Goal: Task Accomplishment & Management: Use online tool/utility

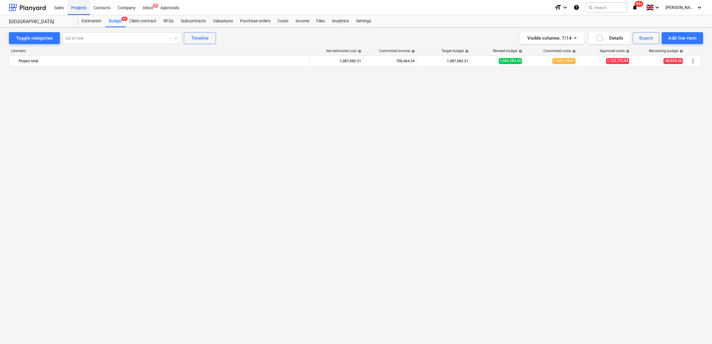
scroll to position [905, 0]
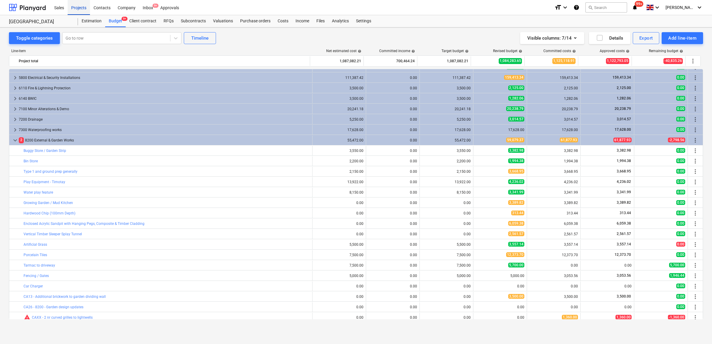
click at [83, 7] on div "Projects" at bounding box center [79, 7] width 22 height 15
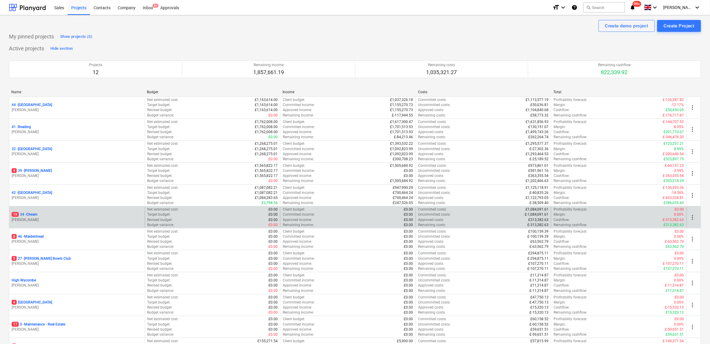
click at [35, 212] on div "19 34 - Cheam S. Cornford" at bounding box center [77, 217] width 136 height 21
click at [35, 213] on p "19 34 - Cheam" at bounding box center [25, 214] width 26 height 5
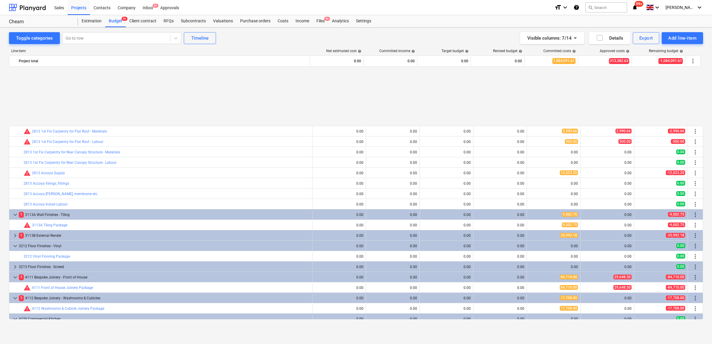
scroll to position [224, 0]
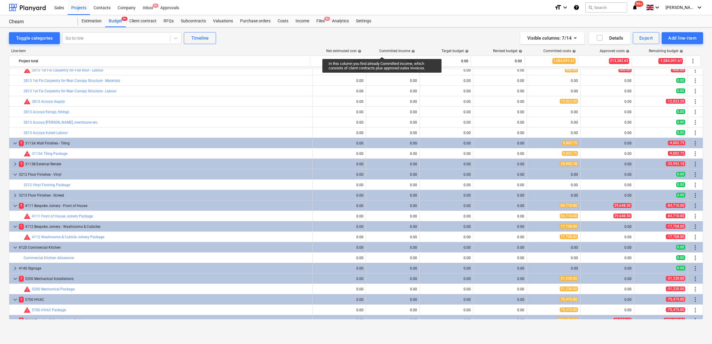
click at [430, 32] on div "Visible columns : 7/14 Details Export Add line-item" at bounding box center [536, 38] width 334 height 12
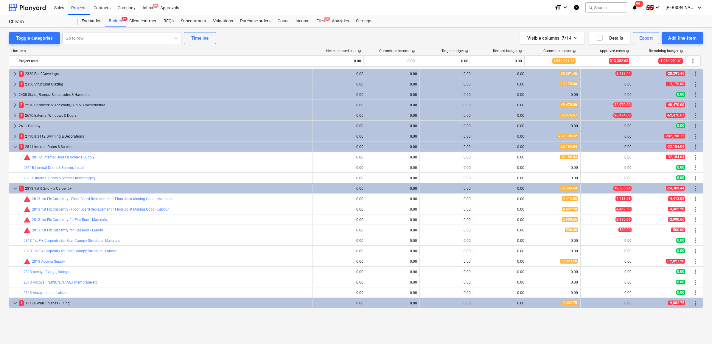
scroll to position [0, 0]
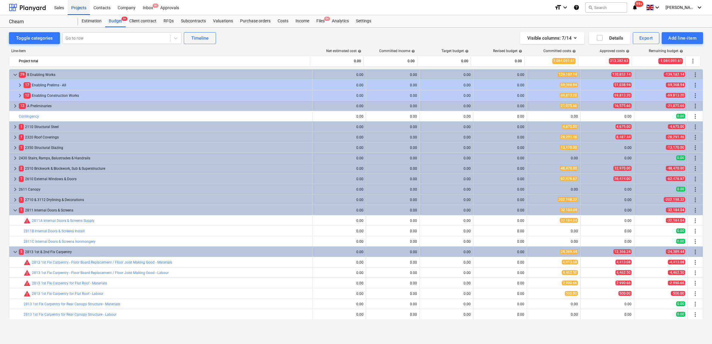
click at [85, 9] on div "Projects" at bounding box center [79, 7] width 22 height 15
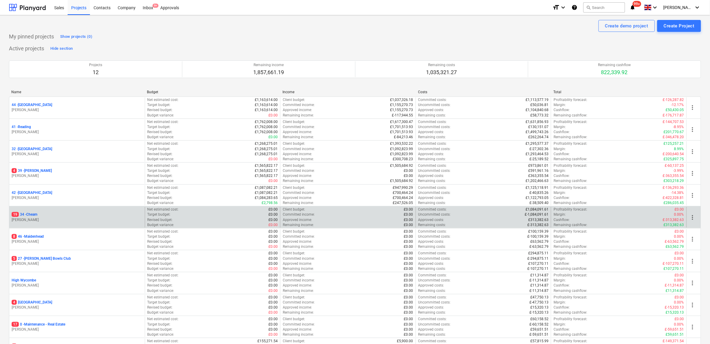
click at [29, 215] on p "19 34 - Cheam" at bounding box center [25, 214] width 26 height 5
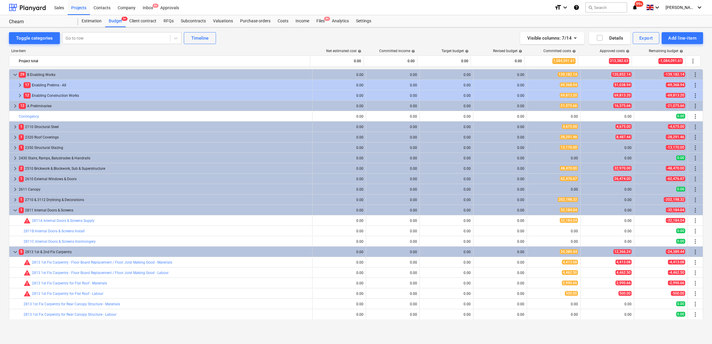
click at [613, 10] on div "Project fetching failed" at bounding box center [628, 6] width 161 height 13
click at [608, 7] on div "Project fetching failed" at bounding box center [586, 6] width 46 height 7
click at [525, 5] on div "Sales Projects Contacts Company Inbox 9+ Approvals" at bounding box center [300, 7] width 499 height 15
click at [610, 7] on div "Project fetching failed" at bounding box center [586, 6] width 51 height 12
click at [602, 8] on button "search Search" at bounding box center [607, 7] width 42 height 10
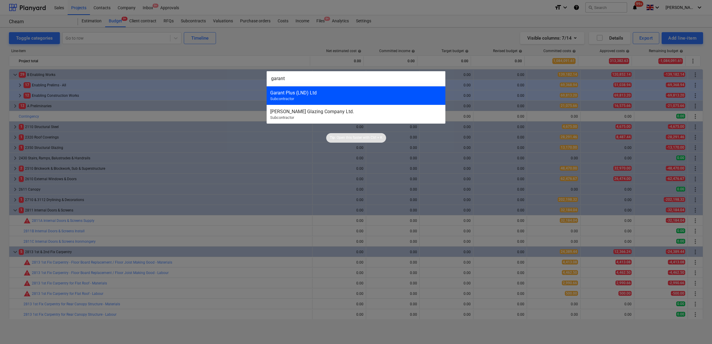
type input "garant"
click at [325, 94] on div "Garant Plus (LND) Ltd" at bounding box center [356, 93] width 172 height 6
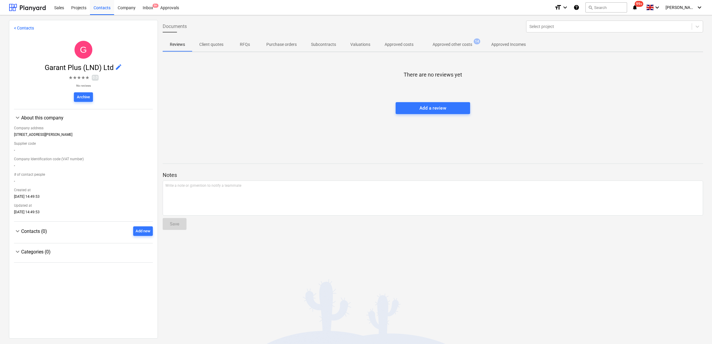
click at [440, 42] on p "Approved other costs" at bounding box center [453, 44] width 40 height 6
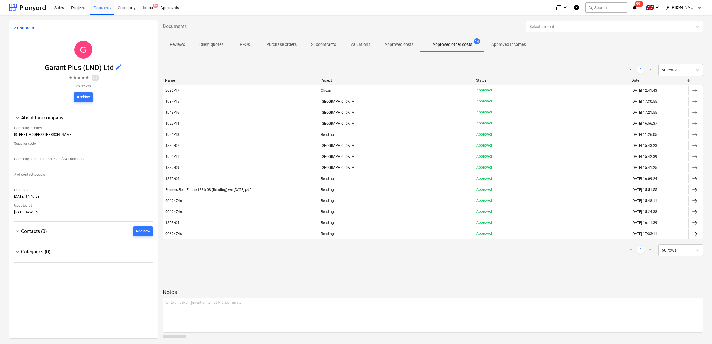
click at [364, 81] on div "Project" at bounding box center [396, 80] width 151 height 4
click at [360, 79] on div "Project" at bounding box center [396, 80] width 151 height 4
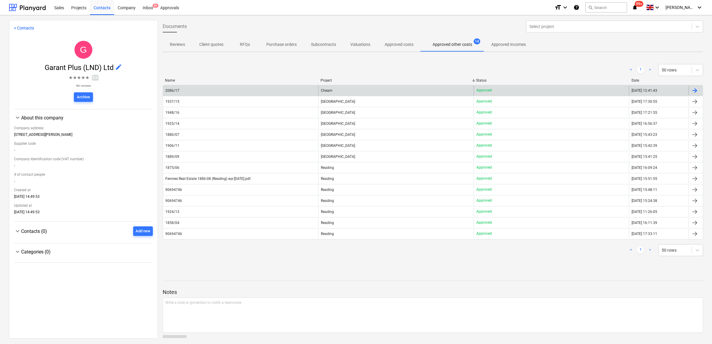
click at [362, 89] on div "Cheam" at bounding box center [395, 91] width 155 height 10
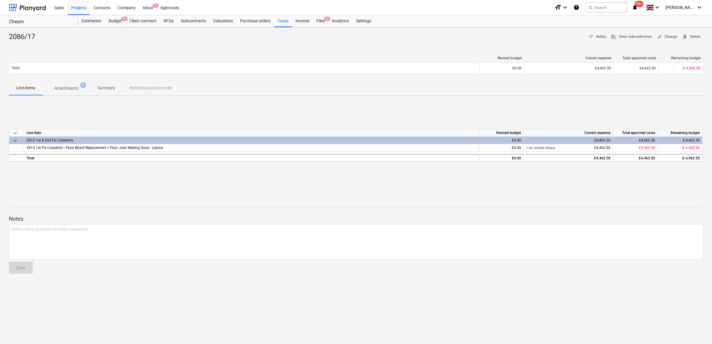
click at [73, 89] on p "Attachments" at bounding box center [66, 88] width 24 height 6
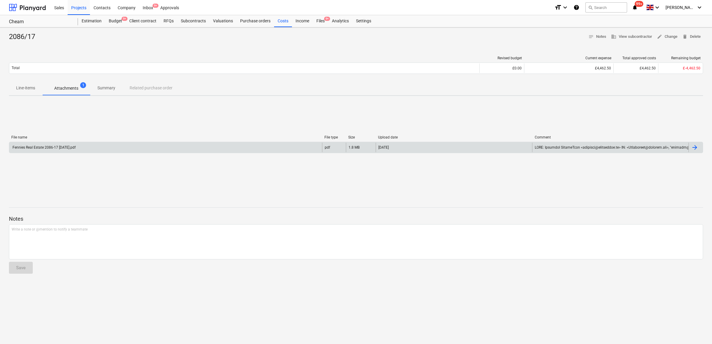
click at [94, 148] on div "Fennies Real Estate 2086-17 [DATE].pdf" at bounding box center [165, 148] width 313 height 10
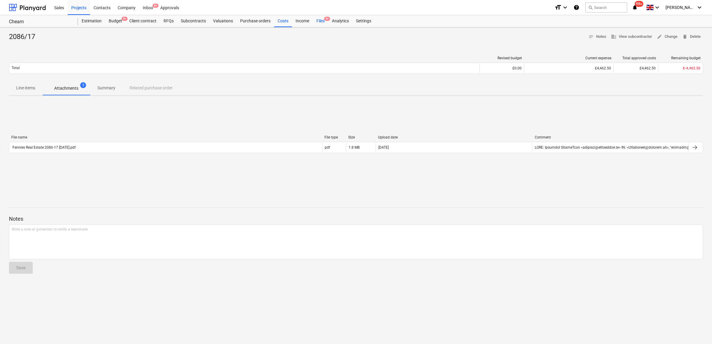
click at [316, 19] on div "Files 9+" at bounding box center [320, 21] width 15 height 12
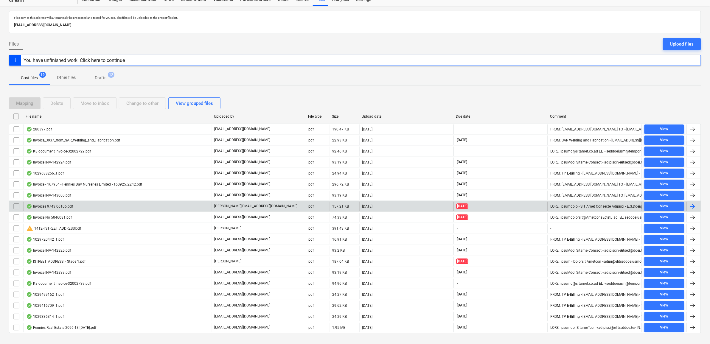
scroll to position [33, 0]
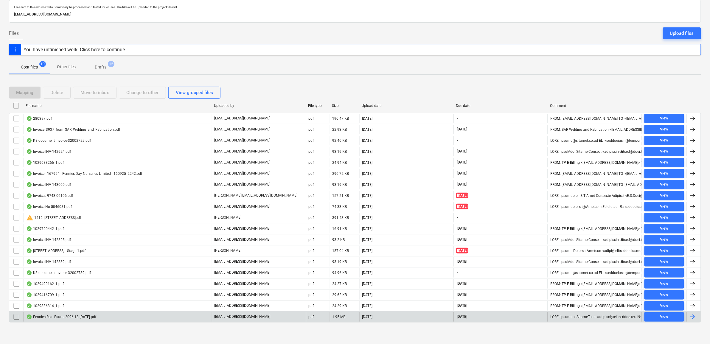
click at [255, 318] on div "[EMAIL_ADDRESS][DOMAIN_NAME]" at bounding box center [259, 317] width 94 height 10
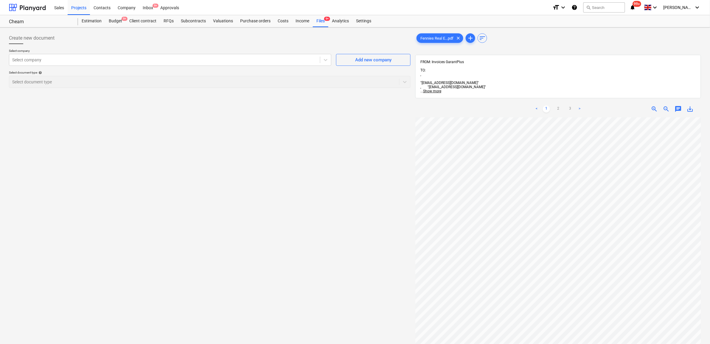
click at [233, 198] on div "Create new document Select company Select company Add new company Select docume…" at bounding box center [210, 239] width 407 height 418
click at [251, 60] on div at bounding box center [164, 60] width 305 height 6
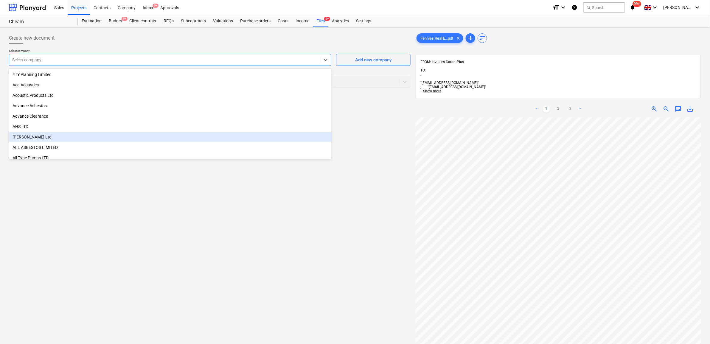
click at [213, 212] on div "Create new document Select company option [PERSON_NAME] Ltd focused, 7 of 244. …" at bounding box center [210, 239] width 407 height 418
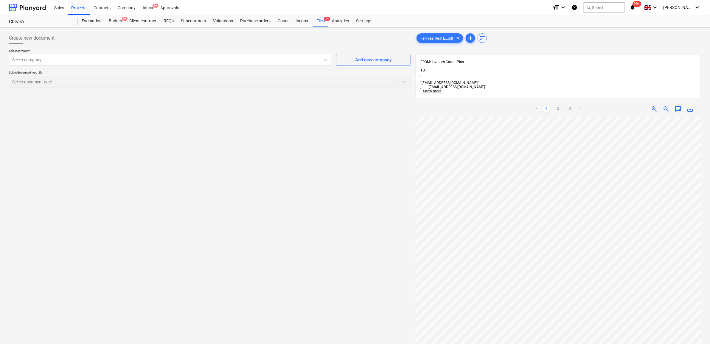
click at [187, 42] on div "Create new document" at bounding box center [210, 38] width 402 height 12
click at [94, 201] on div "Create new document Select company Select company Add new company Select docume…" at bounding box center [210, 239] width 407 height 418
drag, startPoint x: 351, startPoint y: 208, endPoint x: 323, endPoint y: 205, distance: 27.3
click at [323, 205] on div "Create new document Select company Select company Add new company Select docume…" at bounding box center [210, 239] width 407 height 418
click at [97, 60] on div at bounding box center [164, 60] width 305 height 6
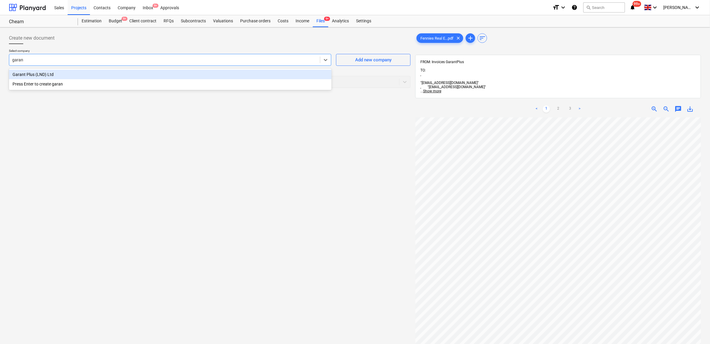
type input "garant"
click at [112, 72] on div "Garant Plus (LND) Ltd" at bounding box center [170, 75] width 323 height 10
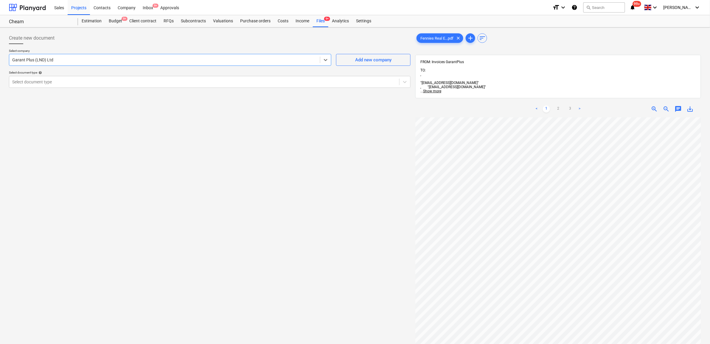
click at [106, 130] on div "Create new document Select company option Garant Plus (LND) Ltd , selected. Sel…" at bounding box center [210, 239] width 407 height 418
click at [108, 83] on div at bounding box center [204, 82] width 384 height 6
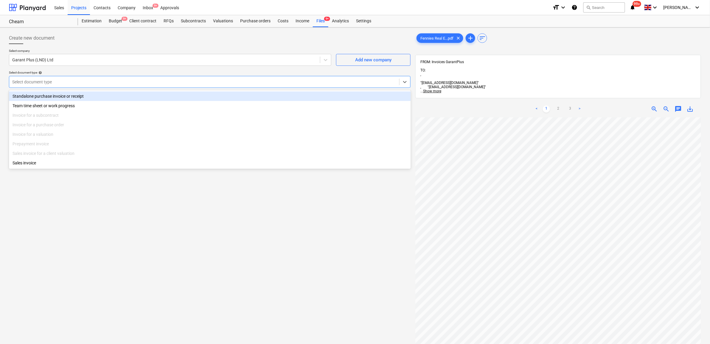
click at [93, 95] on div "Standalone purchase invoice or receipt" at bounding box center [210, 97] width 402 height 10
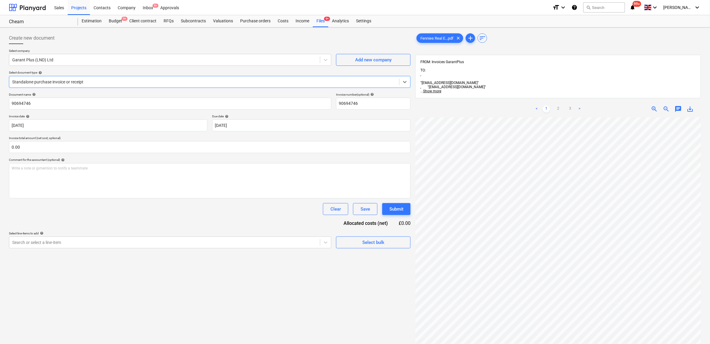
drag, startPoint x: 135, startPoint y: 230, endPoint x: 139, endPoint y: 227, distance: 4.3
click at [136, 229] on div "Document name help 90694746 Invoice number (optional) help 90694746 Invoice dat…" at bounding box center [210, 171] width 402 height 156
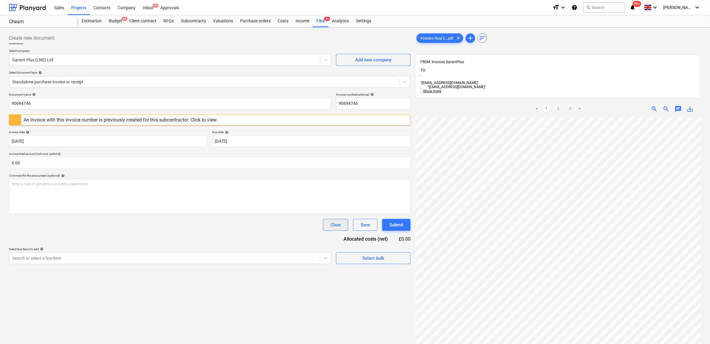
scroll to position [103, 27]
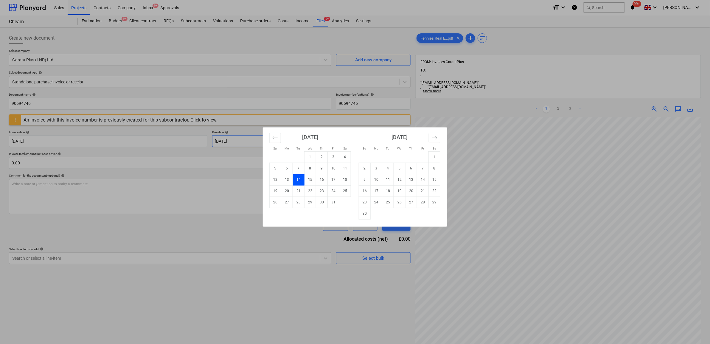
click at [260, 143] on body "Sales Projects Contacts Company Inbox 9+ Approvals format_size keyboard_arrow_d…" at bounding box center [355, 172] width 710 height 344
click at [221, 184] on div "Su Mo Tu We Th Fr Sa Su Mo Tu We Th Fr Sa [DATE] 1 2 3 4 5 6 7 8 9 10 11 12 13 …" at bounding box center [355, 172] width 710 height 344
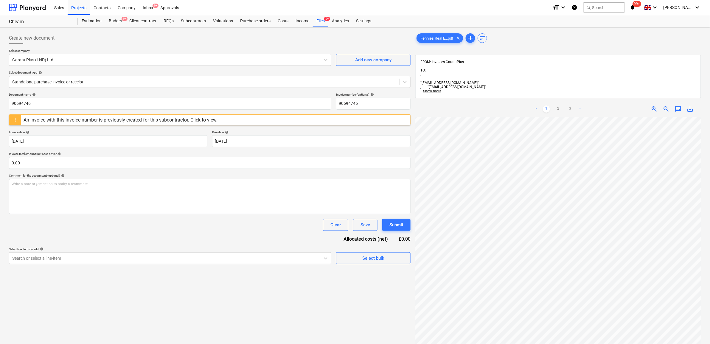
scroll to position [0, 0]
drag, startPoint x: 90, startPoint y: 103, endPoint x: -183, endPoint y: 103, distance: 272.4
click at [0, 103] on html "Sales Projects Contacts Company Inbox 9+ Approvals format_size keyboard_arrow_d…" at bounding box center [355, 172] width 710 height 344
drag, startPoint x: 39, startPoint y: 105, endPoint x: -69, endPoint y: 86, distance: 109.5
click at [0, 86] on html "Sales Projects Contacts Company Inbox 9+ Approvals format_size keyboard_arrow_d…" at bounding box center [355, 172] width 710 height 344
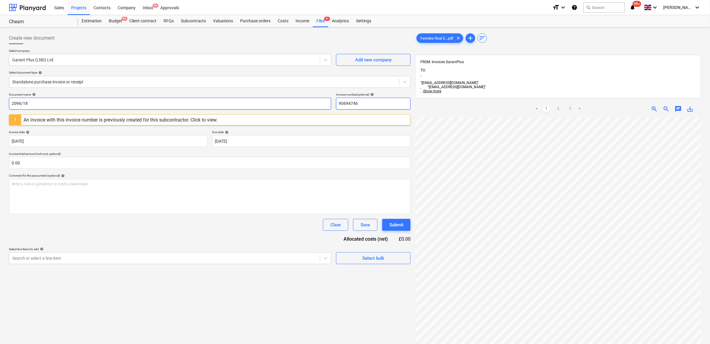
type input "2096/18"
drag, startPoint x: 369, startPoint y: 102, endPoint x: 283, endPoint y: 93, distance: 86.0
click at [283, 93] on div "Document name help 2096/18 Invoice number (optional) help 90694746" at bounding box center [210, 101] width 402 height 17
paste input "2096/18"
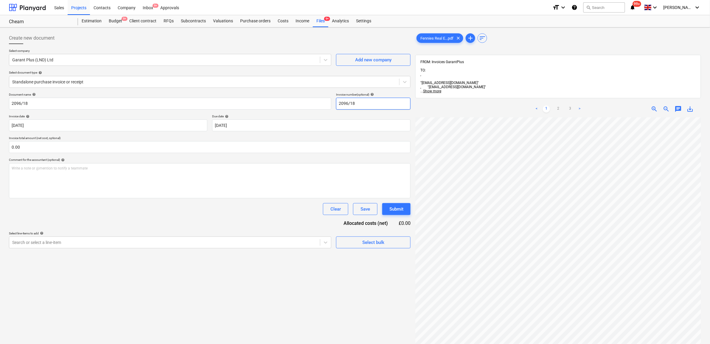
type input "2096/18"
click at [217, 231] on div "Document name help 2096/18 Invoice number (optional) help 2096/18 Invoice date …" at bounding box center [210, 171] width 402 height 156
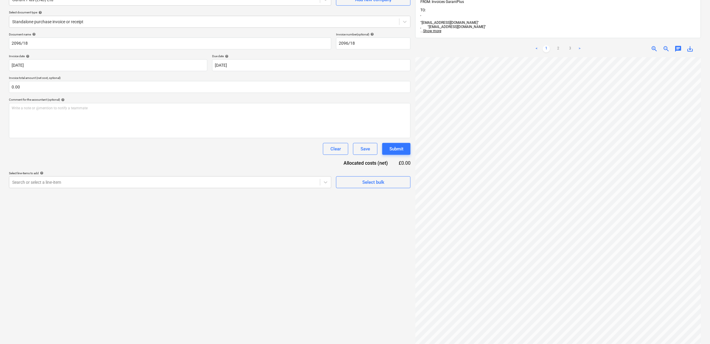
scroll to position [47, 0]
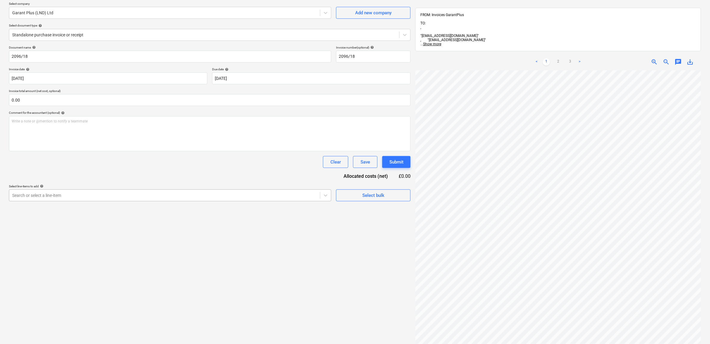
click at [212, 196] on div at bounding box center [164, 196] width 305 height 6
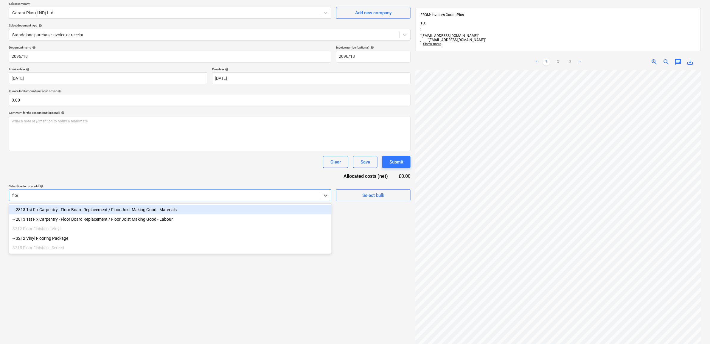
type input "floor"
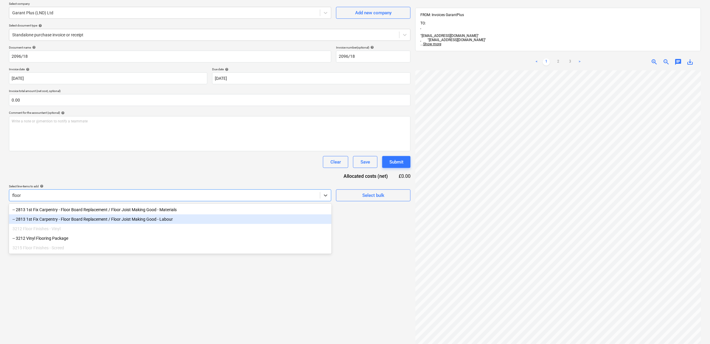
click at [195, 218] on div "-- 2813 1st Fix Carpentry - Floor Board Replacement / Floor Joist Making Good -…" at bounding box center [170, 220] width 323 height 10
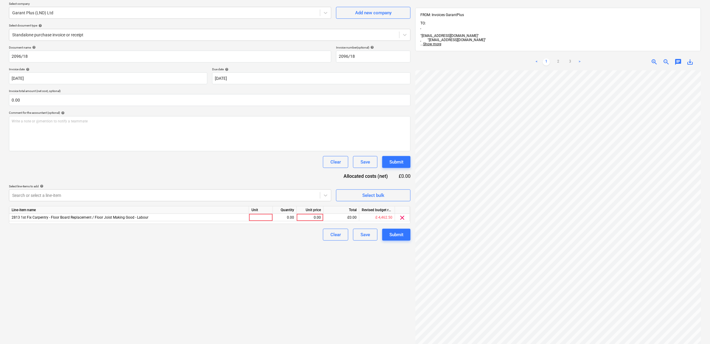
click at [192, 182] on div "Document name help 2096/18 Invoice number (optional) help 2096/18 Invoice date …" at bounding box center [210, 143] width 402 height 195
click at [22, 96] on input "text" at bounding box center [210, 100] width 402 height 12
click at [69, 99] on input "text" at bounding box center [210, 100] width 402 height 12
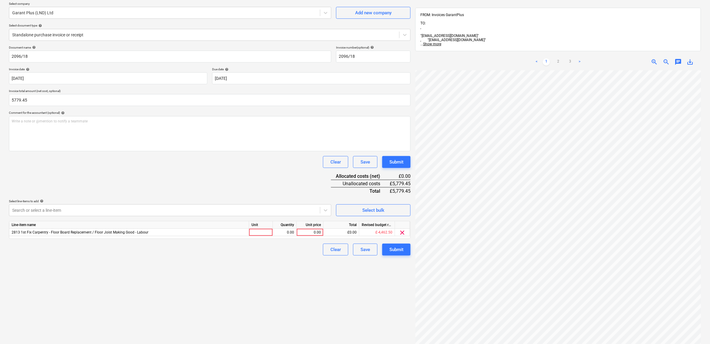
type input "5,779.45"
click at [79, 169] on div "Document name help 2096/18 Invoice number (optional) help 2096/18 Invoice date …" at bounding box center [210, 151] width 402 height 210
click at [314, 232] on div "0.00" at bounding box center [310, 232] width 22 height 7
type input "4873.2"
drag, startPoint x: 261, startPoint y: 277, endPoint x: 270, endPoint y: 270, distance: 11.8
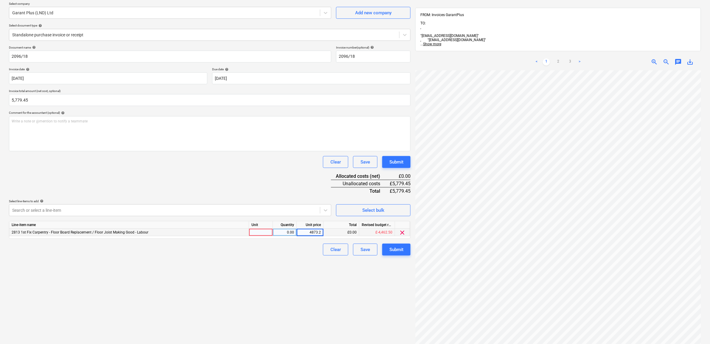
click at [261, 277] on div "Create new document Select company Garant Plus (LND) Ltd Add new company Select…" at bounding box center [210, 192] width 407 height 418
click at [318, 209] on div "Search or select a line-item" at bounding box center [164, 210] width 311 height 8
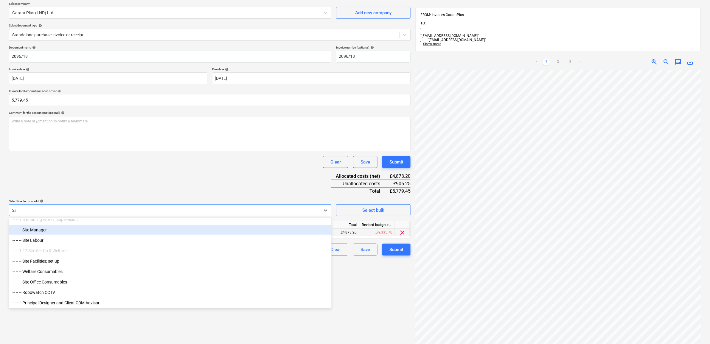
scroll to position [161, 0]
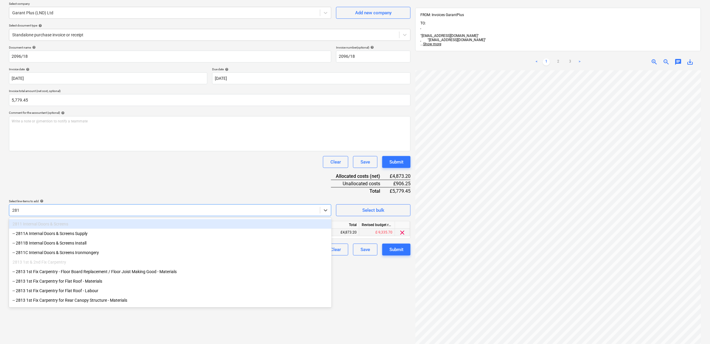
type input "2813"
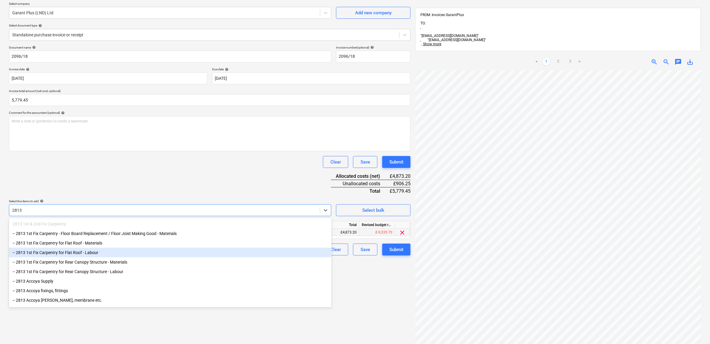
click at [117, 252] on div "-- 2813 1st Fix Carpentry for Flat Roof - Labour" at bounding box center [170, 253] width 323 height 10
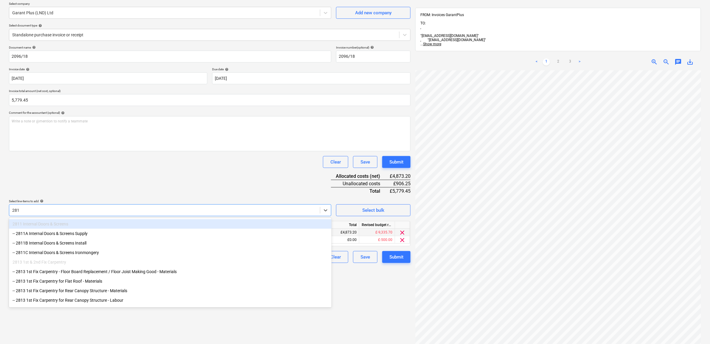
type input "2813"
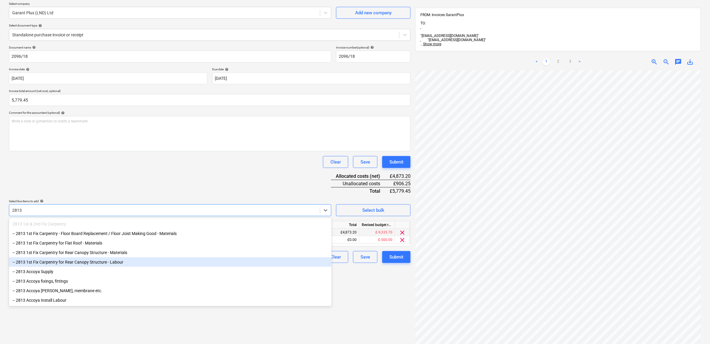
click at [110, 263] on div "-- 2813 1st Fix Carpentry for Rear Canopy Structure - Labour" at bounding box center [170, 263] width 323 height 10
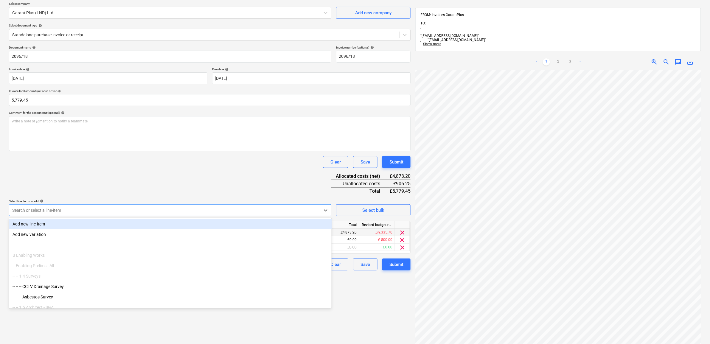
click at [202, 181] on div "Document name help 2096/18 Invoice number (optional) help 2096/18 Invoice date …" at bounding box center [210, 158] width 402 height 225
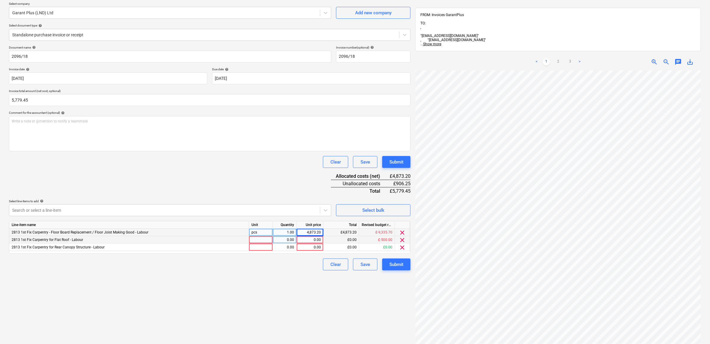
click at [308, 240] on div "0.00" at bounding box center [310, 239] width 22 height 7
type input "2"
type input "400"
click at [262, 276] on div "Create new document Select company Garant Plus (LND) Ltd Add new company Select…" at bounding box center [210, 192] width 407 height 418
click at [317, 248] on div "0.00" at bounding box center [310, 247] width 22 height 7
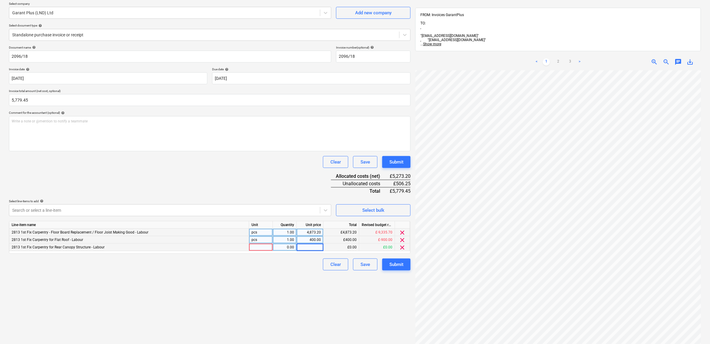
type input "2"
type input "506.25"
click at [293, 275] on div "Create new document Select company Garant Plus (LND) Ltd Add new company Select…" at bounding box center [210, 192] width 407 height 418
click at [401, 240] on span "clear" at bounding box center [402, 240] width 7 height 7
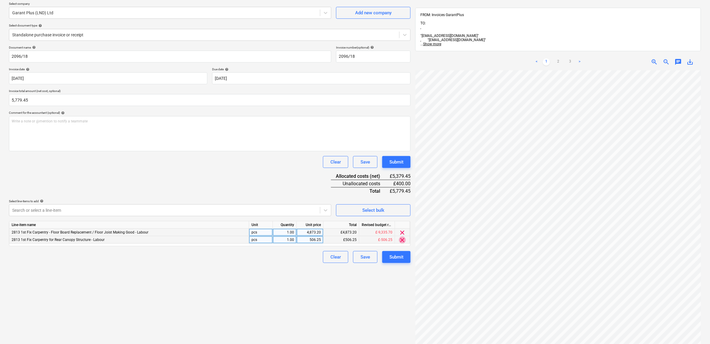
click at [401, 240] on span "clear" at bounding box center [402, 240] width 7 height 7
click at [342, 270] on div "Create new document Select company Garant Plus (LND) Ltd Add new company Select…" at bounding box center [210, 192] width 407 height 418
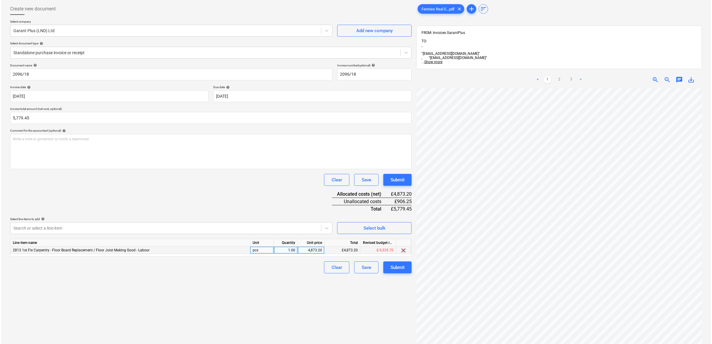
scroll to position [0, 0]
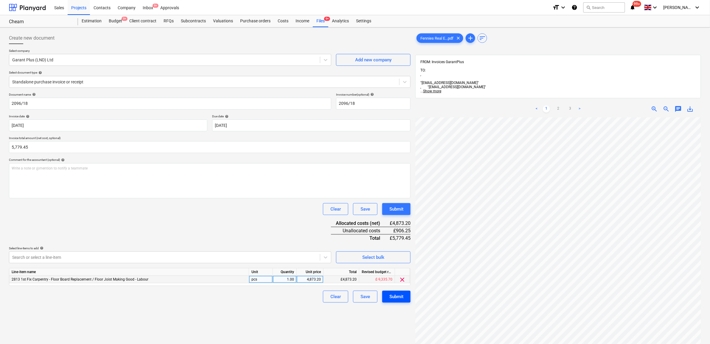
click at [396, 294] on div "Submit" at bounding box center [397, 297] width 14 height 8
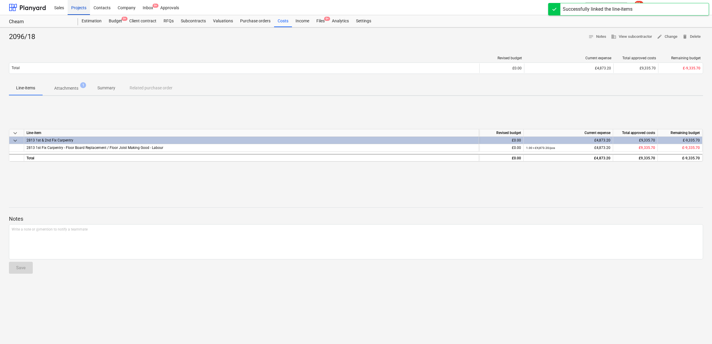
click at [81, 7] on div "Projects" at bounding box center [79, 7] width 22 height 15
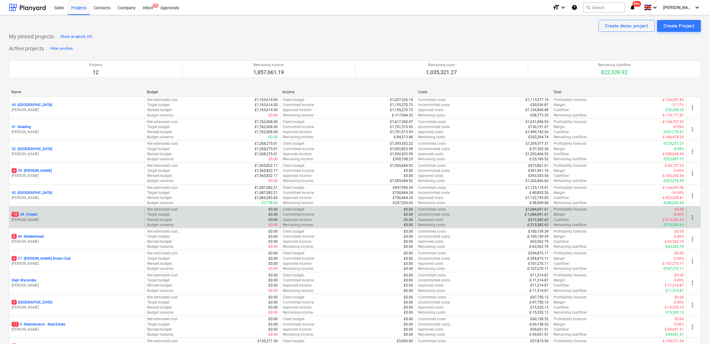
click at [33, 215] on p "18 34 - Cheam" at bounding box center [25, 214] width 26 height 5
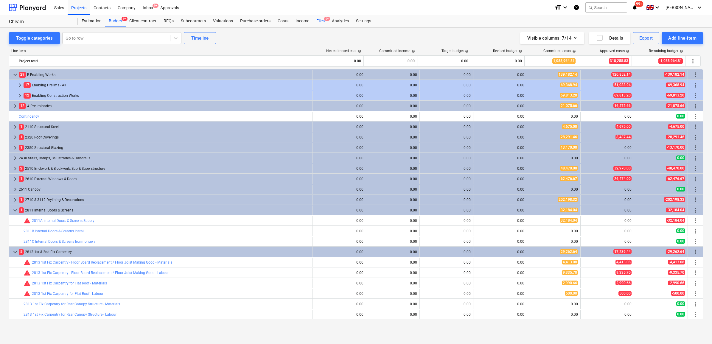
click at [323, 21] on div "Files 9+" at bounding box center [320, 21] width 15 height 12
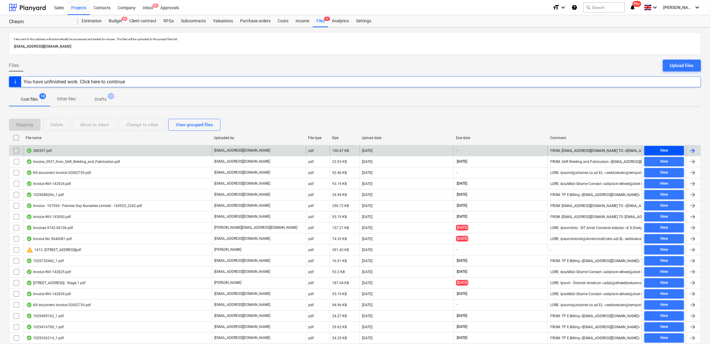
click at [666, 147] on div "View" at bounding box center [664, 150] width 8 height 7
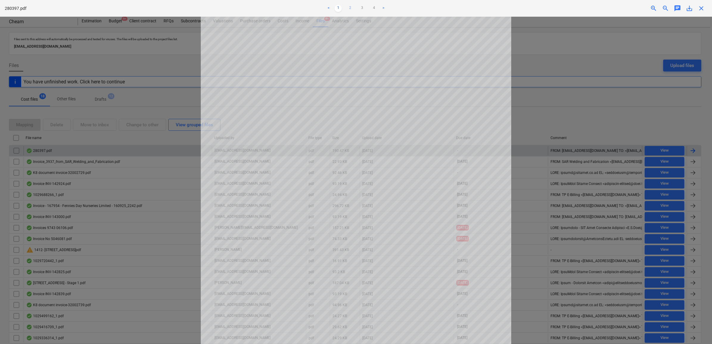
click at [351, 8] on link "2" at bounding box center [350, 8] width 7 height 7
click at [363, 7] on link "3" at bounding box center [362, 8] width 7 height 7
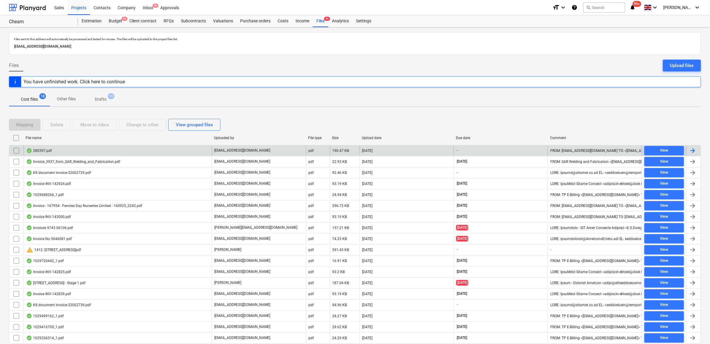
click at [696, 148] on div at bounding box center [692, 150] width 7 height 7
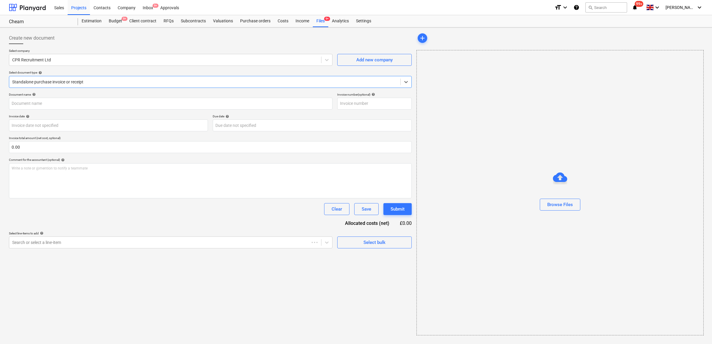
type input "280397"
type input "[DATE]"
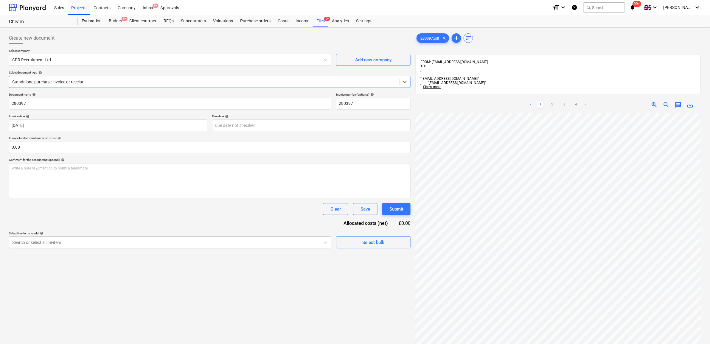
click at [139, 243] on div at bounding box center [164, 243] width 305 height 6
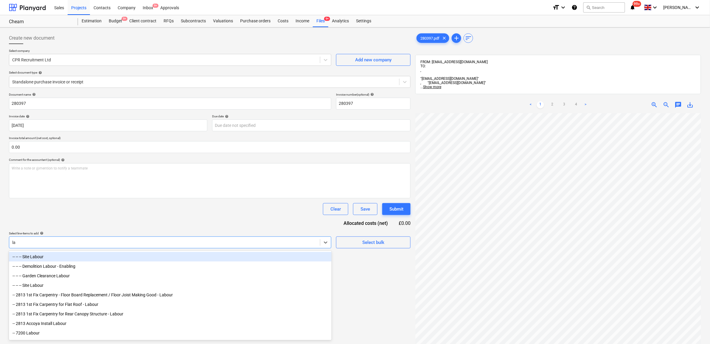
type input "l"
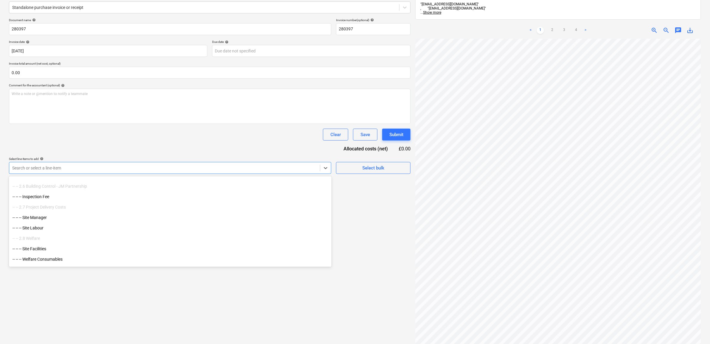
scroll to position [671, 0]
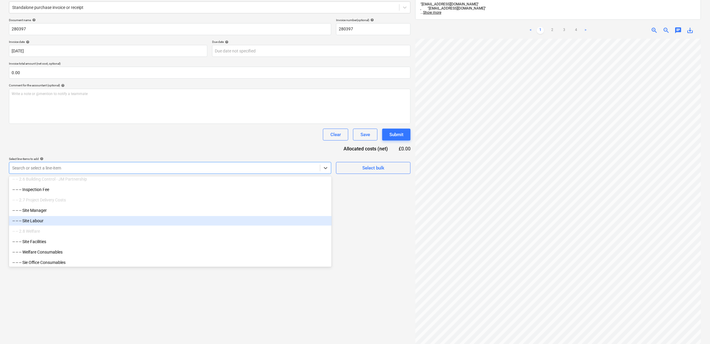
click at [69, 218] on div "-- -- -- Site Labour" at bounding box center [170, 221] width 323 height 10
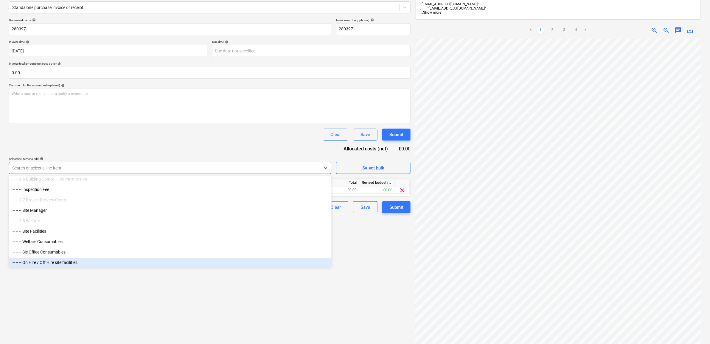
click at [292, 291] on div "Create new document Select company CPR Recruitment Ltd Add new company Select d…" at bounding box center [210, 161] width 407 height 413
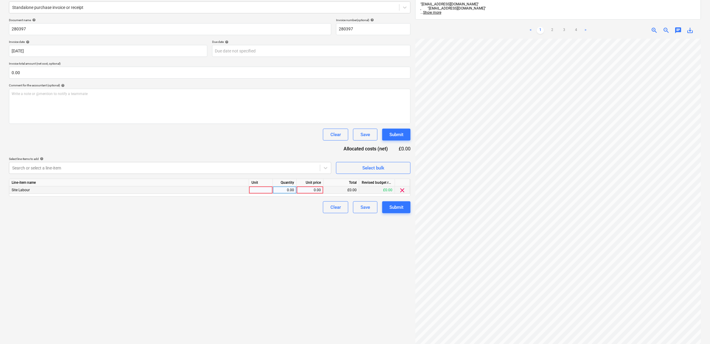
click at [313, 190] on div "0.00" at bounding box center [310, 190] width 22 height 7
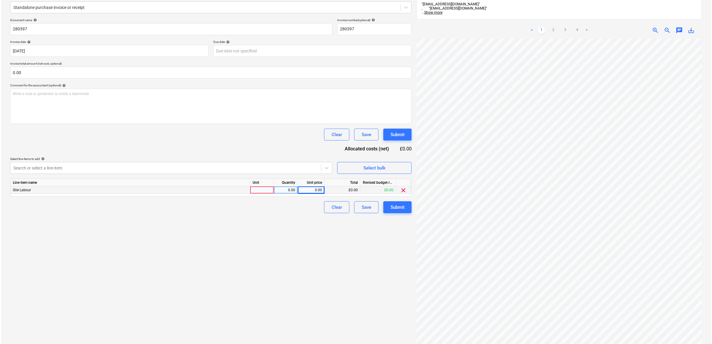
scroll to position [5, 27]
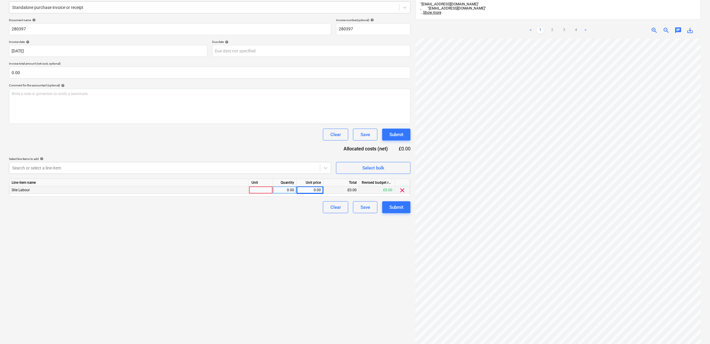
click at [310, 192] on div "0.00" at bounding box center [310, 190] width 22 height 7
type input "732"
click at [297, 238] on div "Create new document Select company CPR Recruitment Ltd Add new company Select d…" at bounding box center [210, 161] width 407 height 413
click at [390, 206] on div "Submit" at bounding box center [397, 208] width 14 height 8
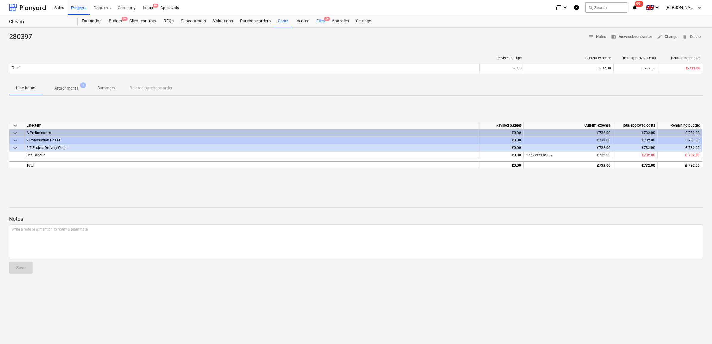
click at [321, 21] on div "Files 9+" at bounding box center [320, 21] width 15 height 12
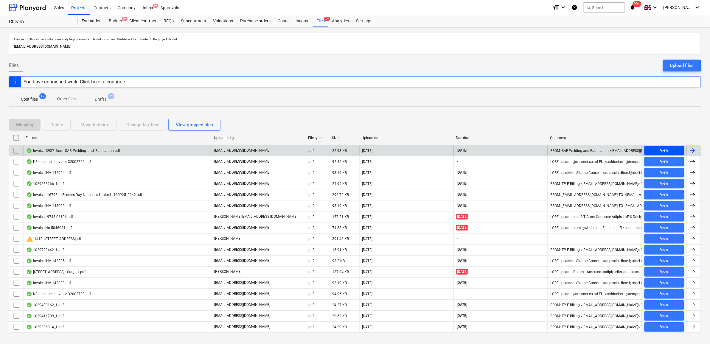
click at [670, 151] on span "View" at bounding box center [664, 150] width 35 height 7
click at [690, 151] on div at bounding box center [692, 150] width 7 height 7
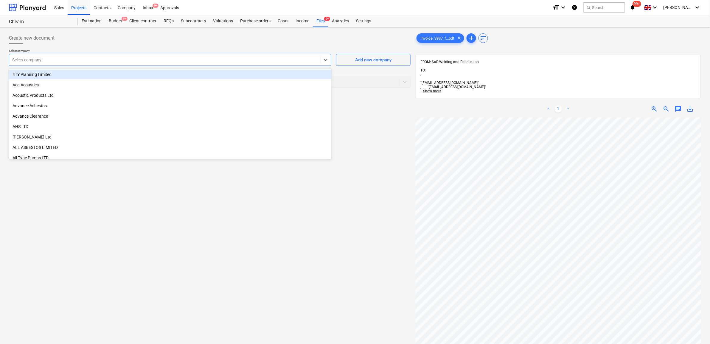
click at [109, 57] on div at bounding box center [164, 60] width 305 height 6
type input "sar"
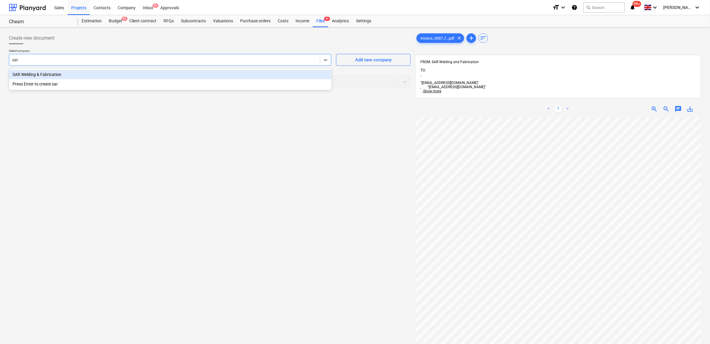
click at [116, 73] on div "SAR Welding & Fabrication" at bounding box center [170, 75] width 323 height 10
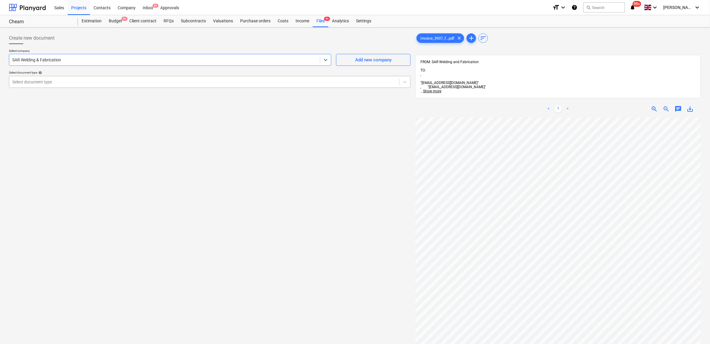
click at [108, 87] on div "Select document type" at bounding box center [210, 82] width 402 height 12
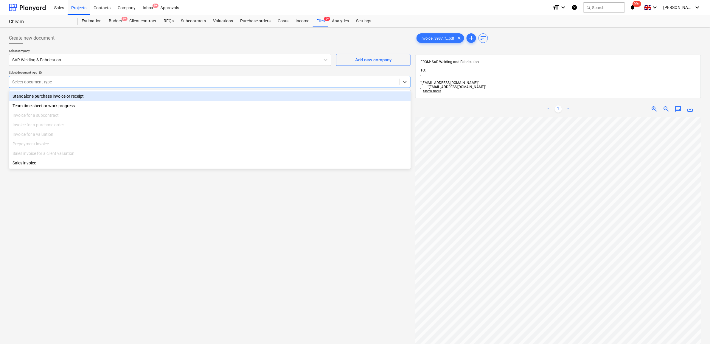
click at [81, 97] on div "Standalone purchase invoice or receipt" at bounding box center [210, 97] width 402 height 10
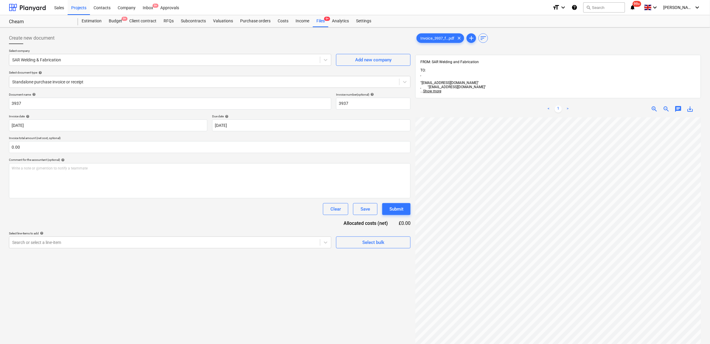
click at [66, 221] on div "Document name help 3937 Invoice number (optional) help 3937 Invoice date help […" at bounding box center [210, 171] width 402 height 156
click at [65, 241] on div at bounding box center [164, 243] width 305 height 6
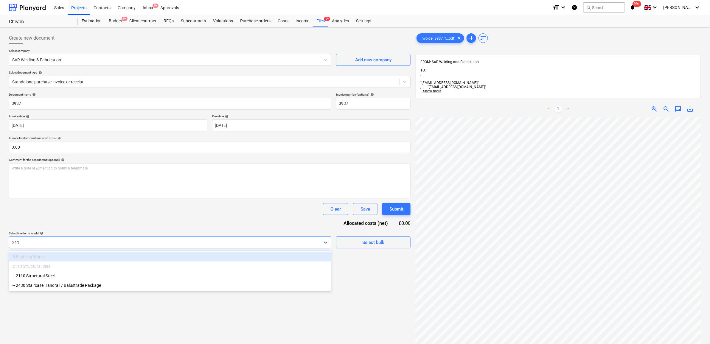
type input "2110"
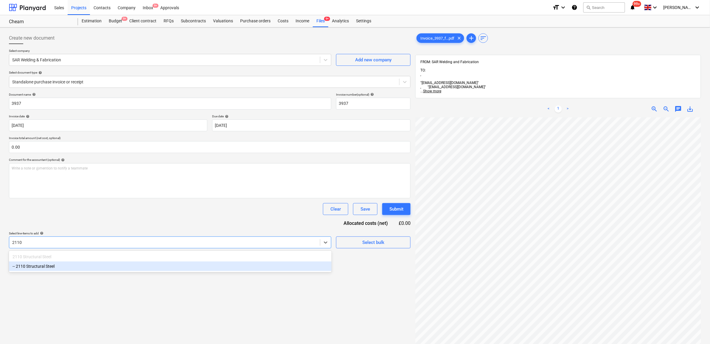
click at [42, 271] on div "-- 2110 Structural Steel" at bounding box center [170, 267] width 323 height 10
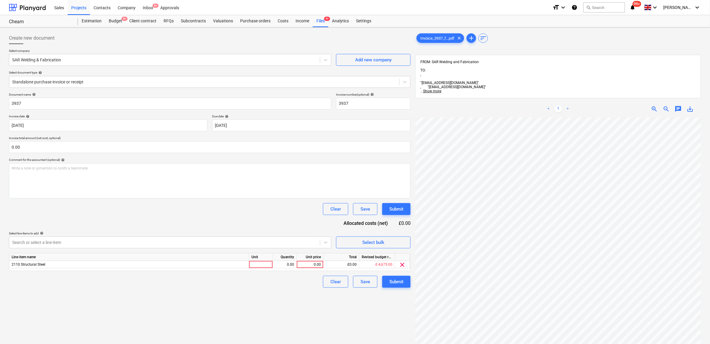
drag, startPoint x: 103, startPoint y: 230, endPoint x: 111, endPoint y: 229, distance: 7.8
click at [104, 230] on div "Document name help 3937 Invoice number (optional) help 3937 Invoice date help […" at bounding box center [210, 190] width 402 height 195
click at [317, 265] on div "0.00" at bounding box center [310, 264] width 22 height 7
type input "4390"
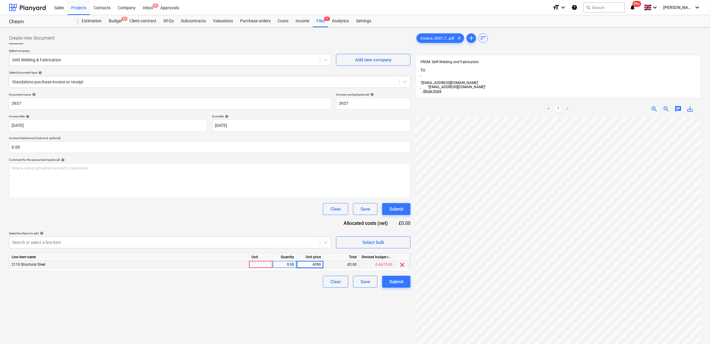
click at [281, 290] on div "Create new document Select company SAR Welding & Fabrication Add new company Se…" at bounding box center [210, 239] width 407 height 418
click at [402, 283] on div "Submit" at bounding box center [397, 282] width 14 height 8
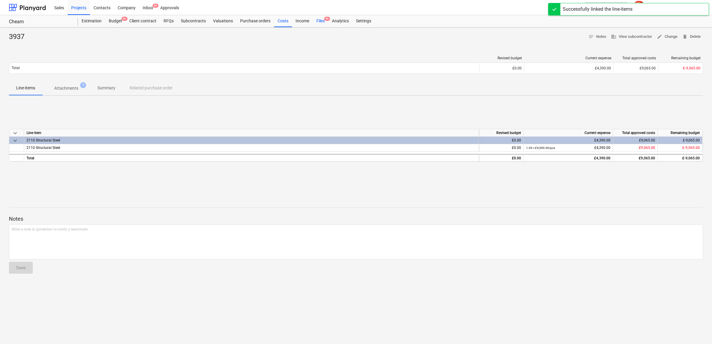
click at [320, 22] on div "Files 9+" at bounding box center [320, 21] width 15 height 12
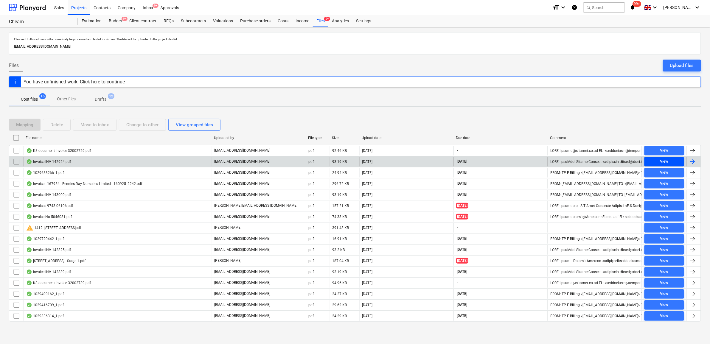
click at [666, 162] on div "View" at bounding box center [664, 161] width 8 height 7
click at [690, 164] on div at bounding box center [692, 161] width 7 height 7
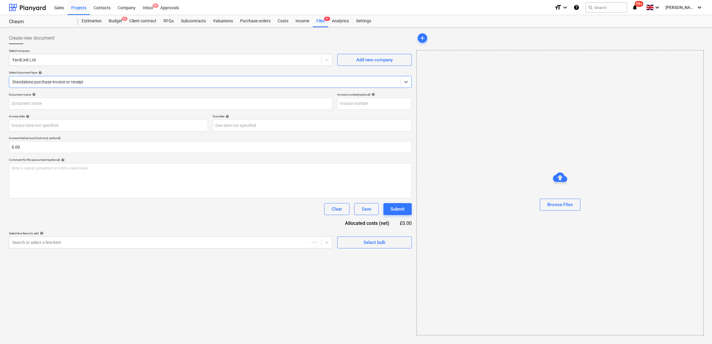
type input "INV-142924"
type input "[DATE]"
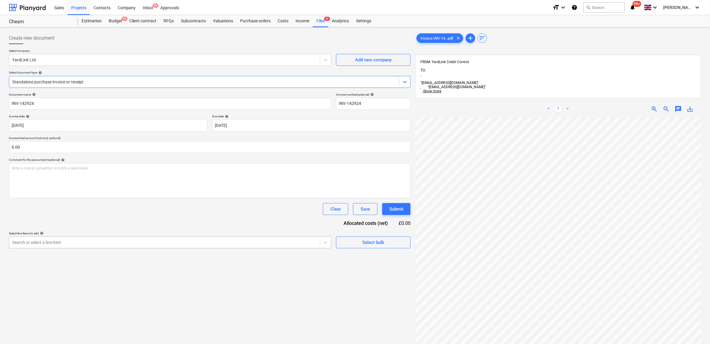
click at [76, 244] on div at bounding box center [164, 243] width 305 height 6
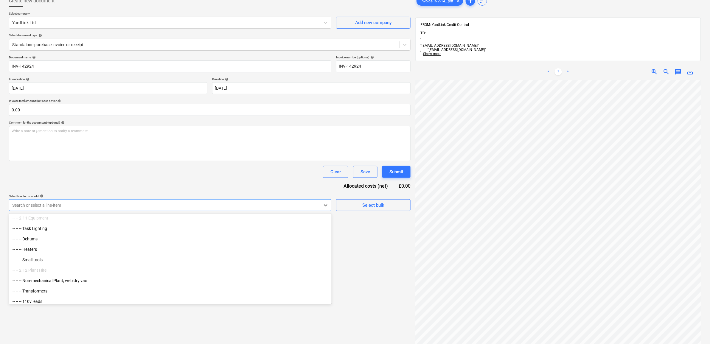
scroll to position [931, 0]
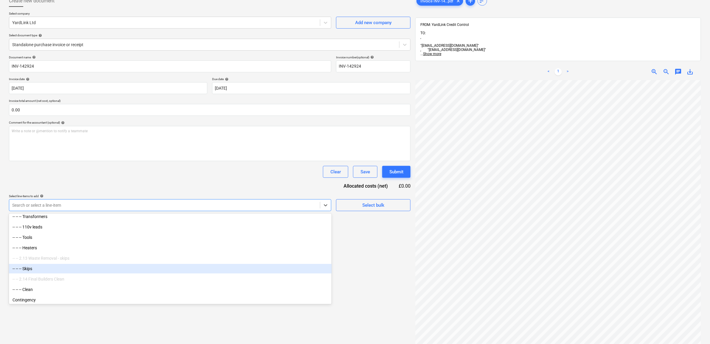
click at [130, 267] on div "-- -- -- Skips" at bounding box center [170, 269] width 323 height 10
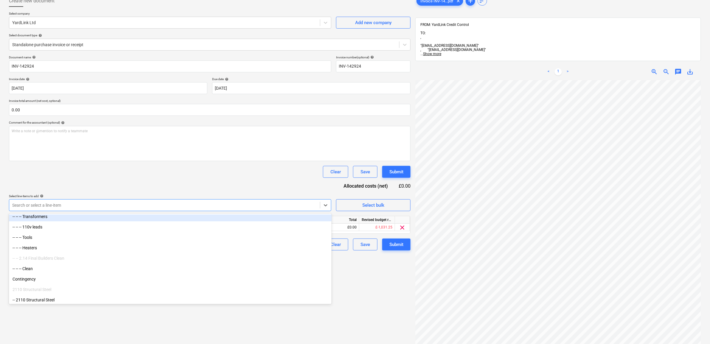
click at [145, 183] on div "Document name help INV-142924 Invoice number (optional) help INV-142924 Invoice…" at bounding box center [210, 152] width 402 height 195
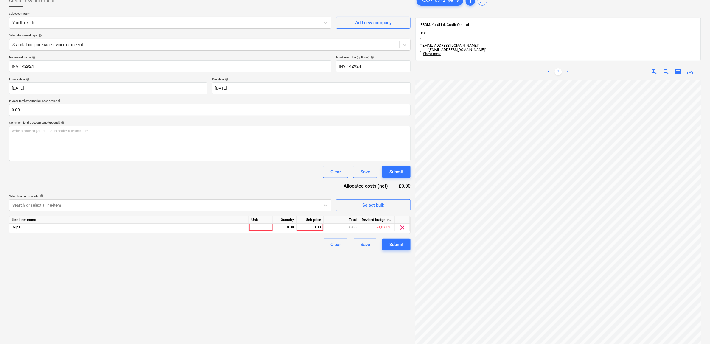
click at [308, 281] on div "Create new document Select company YardLink Ltd Add new company Select document…" at bounding box center [210, 202] width 407 height 418
click at [307, 226] on div "0.00" at bounding box center [310, 227] width 22 height 7
type input "343.75"
click at [271, 254] on div "Create new document Select company YardLink Ltd Add new company Select document…" at bounding box center [210, 202] width 407 height 418
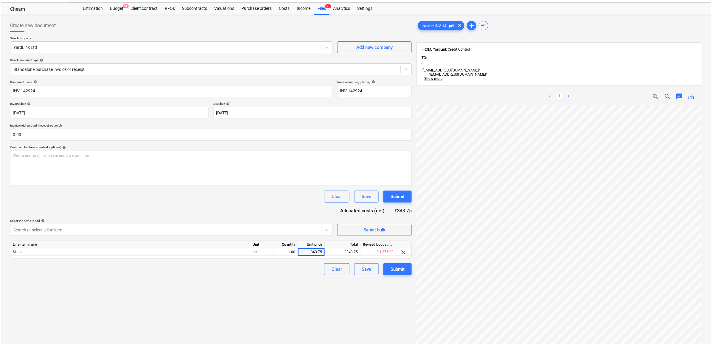
scroll to position [0, 0]
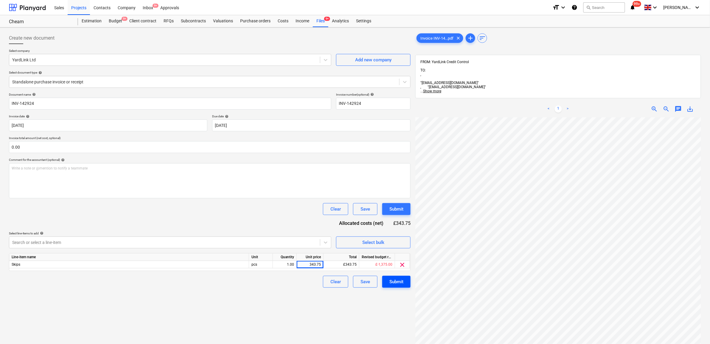
click at [392, 282] on div "Submit" at bounding box center [397, 282] width 14 height 8
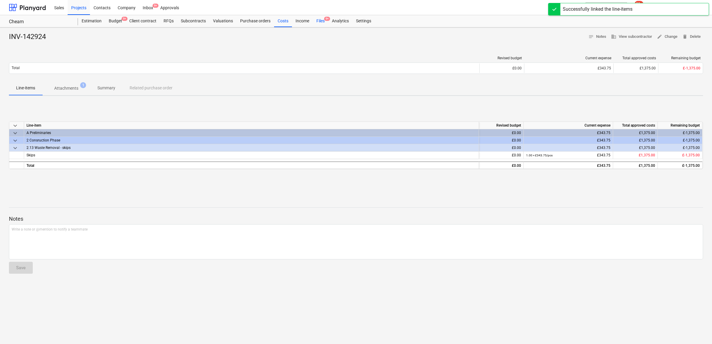
click at [322, 20] on div "Files 9+" at bounding box center [320, 21] width 15 height 12
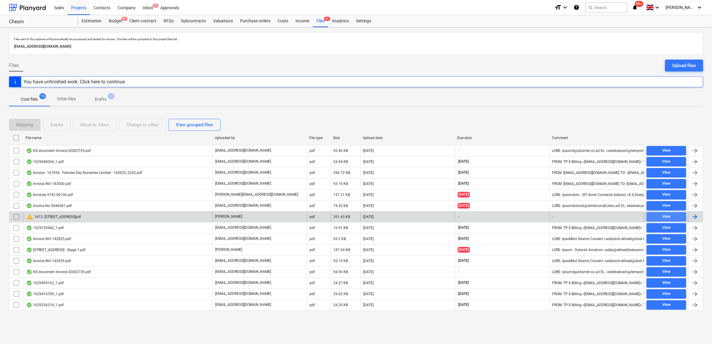
click at [669, 215] on div "View" at bounding box center [667, 216] width 8 height 7
click at [18, 218] on input "checkbox" at bounding box center [17, 217] width 10 height 10
click at [60, 122] on div "Delete" at bounding box center [56, 125] width 13 height 8
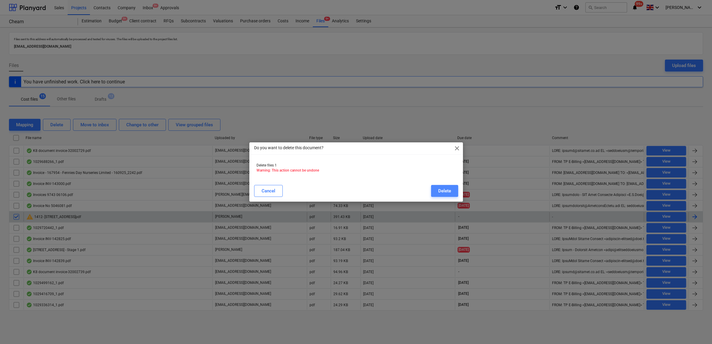
click at [434, 190] on button "Delete" at bounding box center [444, 191] width 27 height 12
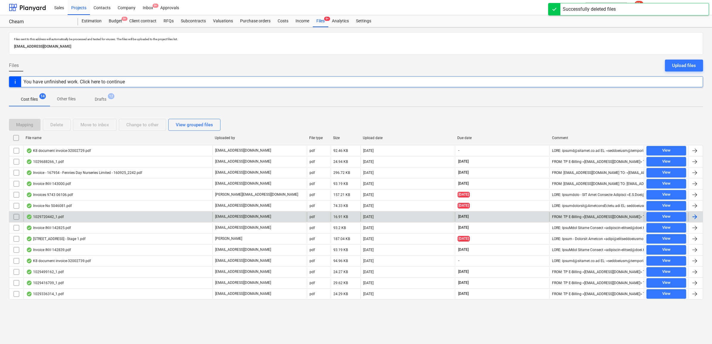
click at [342, 108] on div "Files sent to this address will automatically be processed and tested for virus…" at bounding box center [356, 185] width 712 height 317
